Goal: Find specific page/section: Find specific page/section

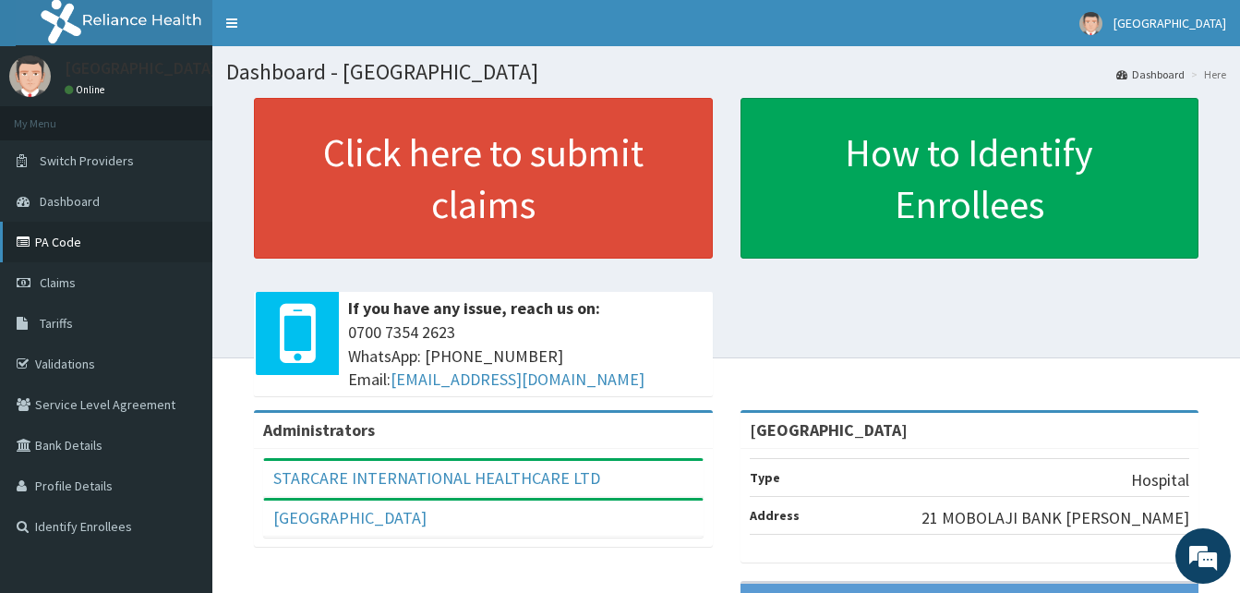
click at [56, 237] on link "PA Code" at bounding box center [106, 242] width 212 height 41
click at [57, 285] on span "Claims" at bounding box center [58, 282] width 36 height 17
click at [74, 242] on link "PA Code" at bounding box center [106, 242] width 212 height 41
click at [57, 244] on link "PA Code" at bounding box center [106, 242] width 212 height 41
